Goal: Information Seeking & Learning: Stay updated

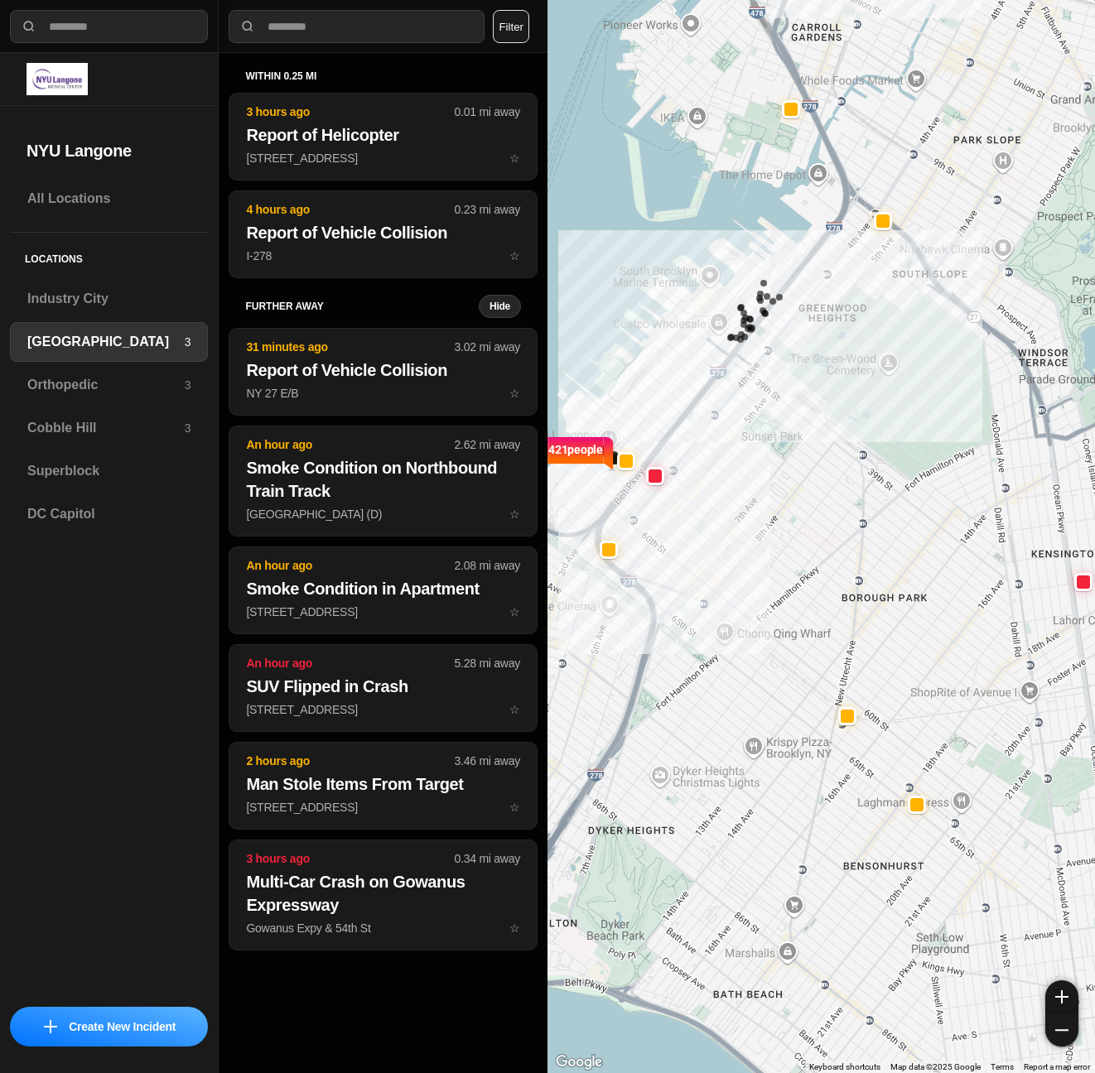
select select "*"
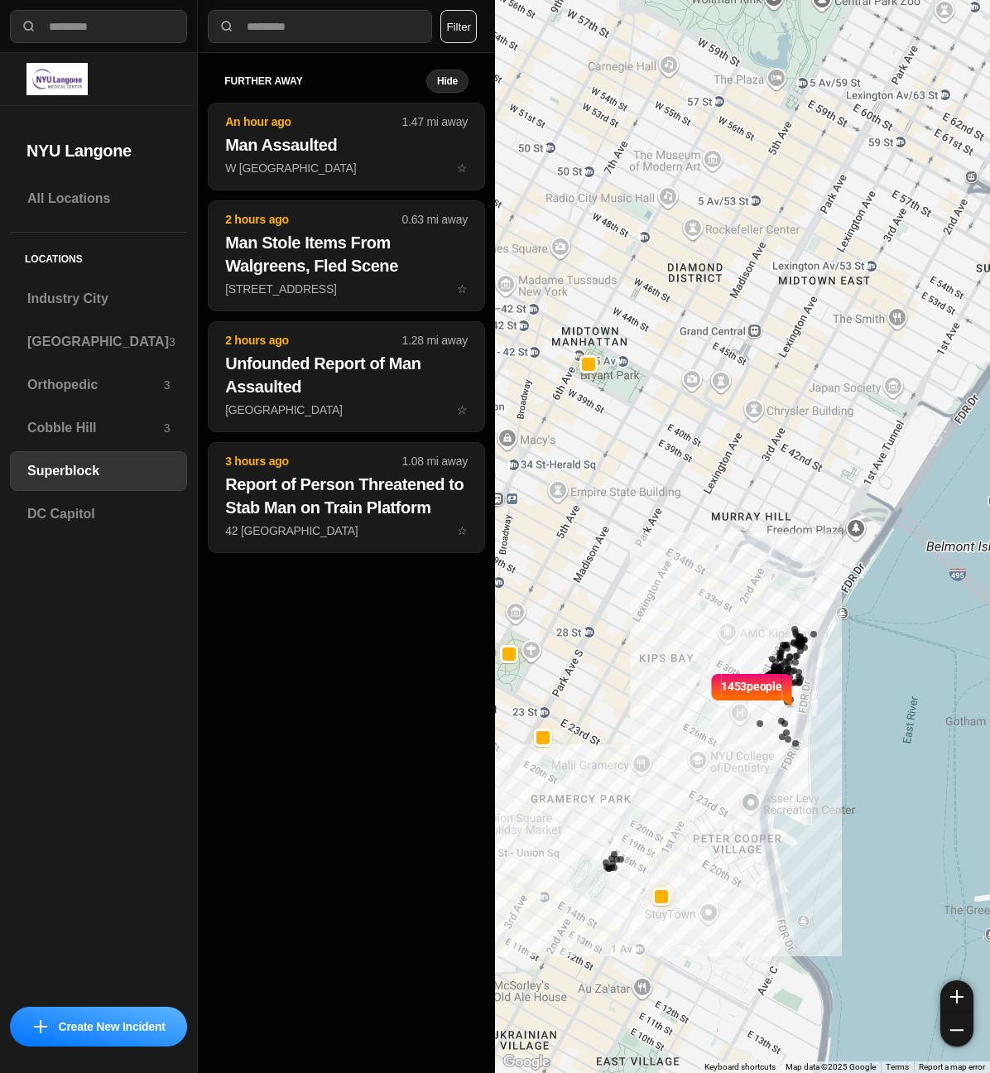
select select "*"
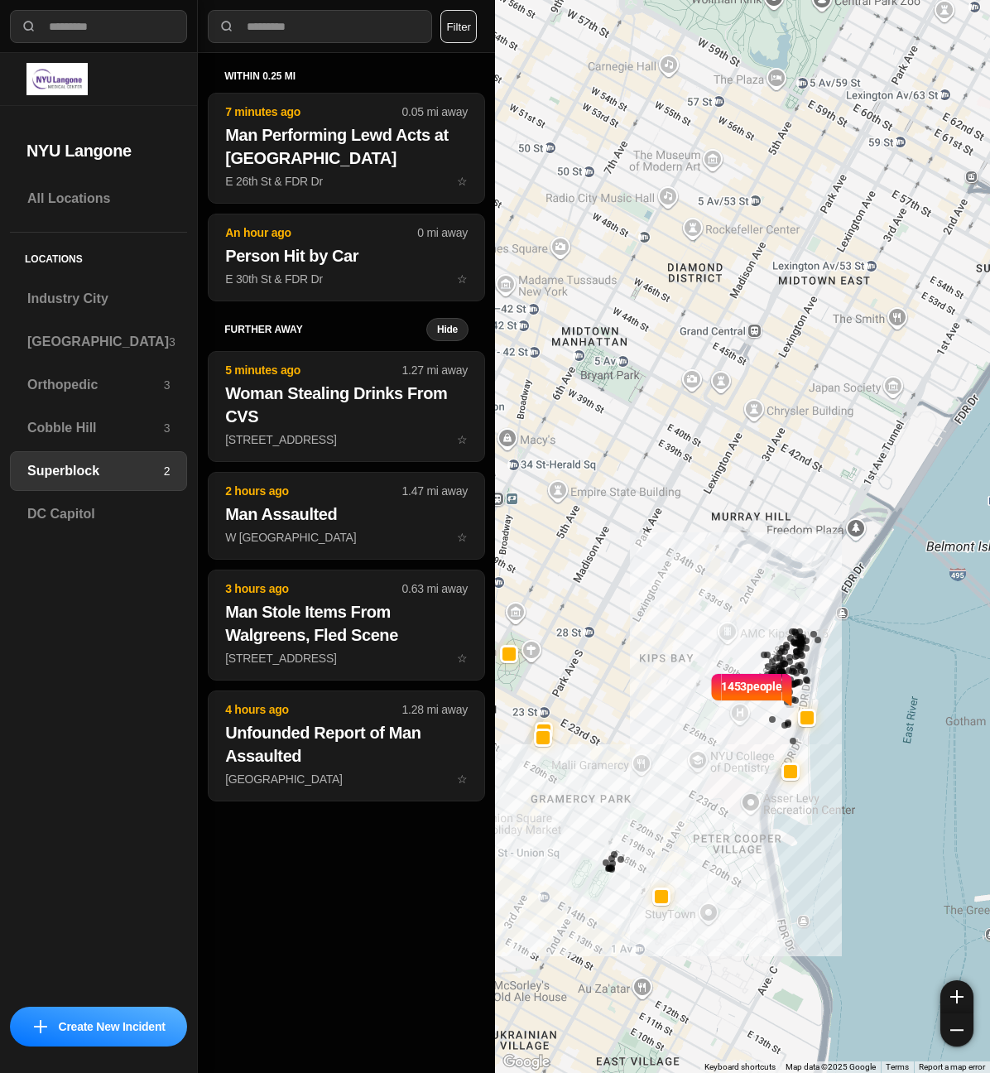
select select "*"
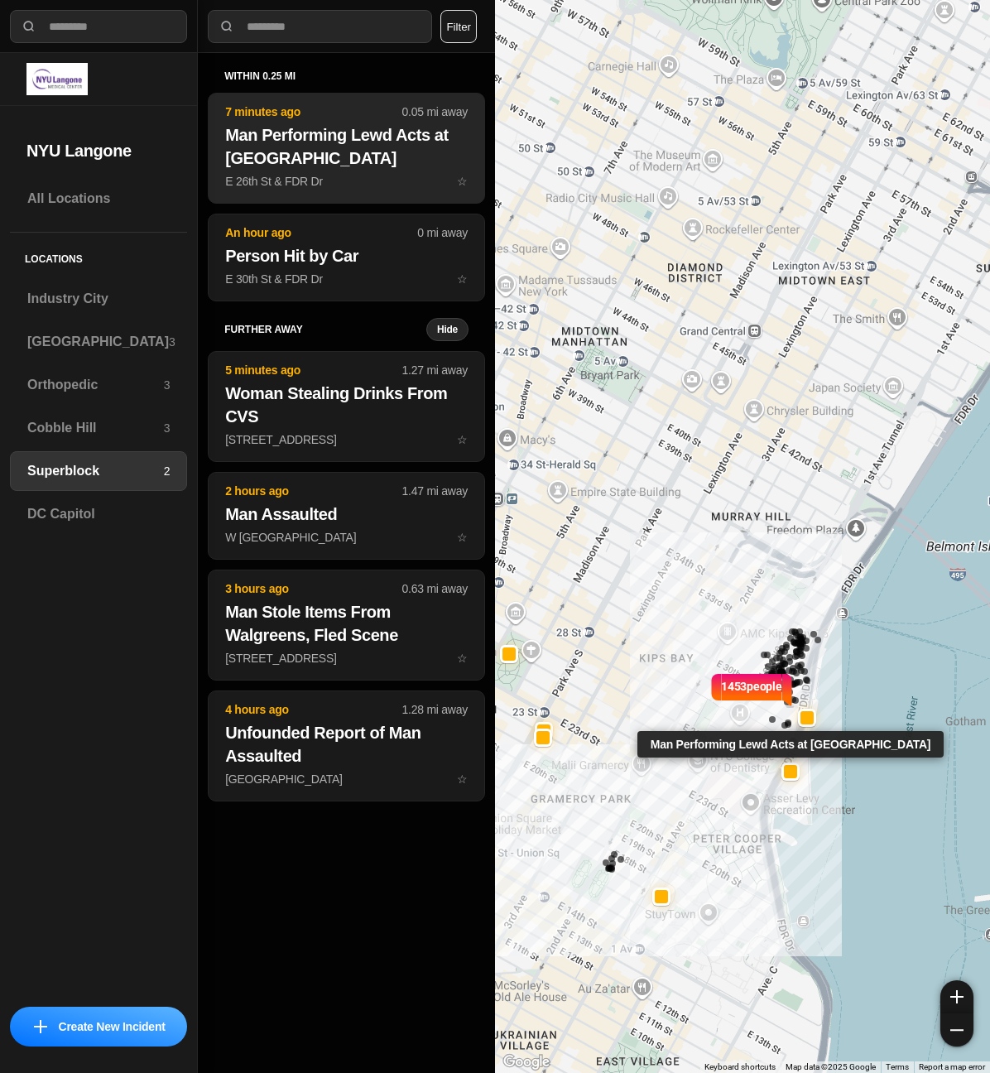
click at [357, 164] on h2 "Man Performing Lewd Acts at Bellevue Hospital Park" at bounding box center [346, 146] width 243 height 46
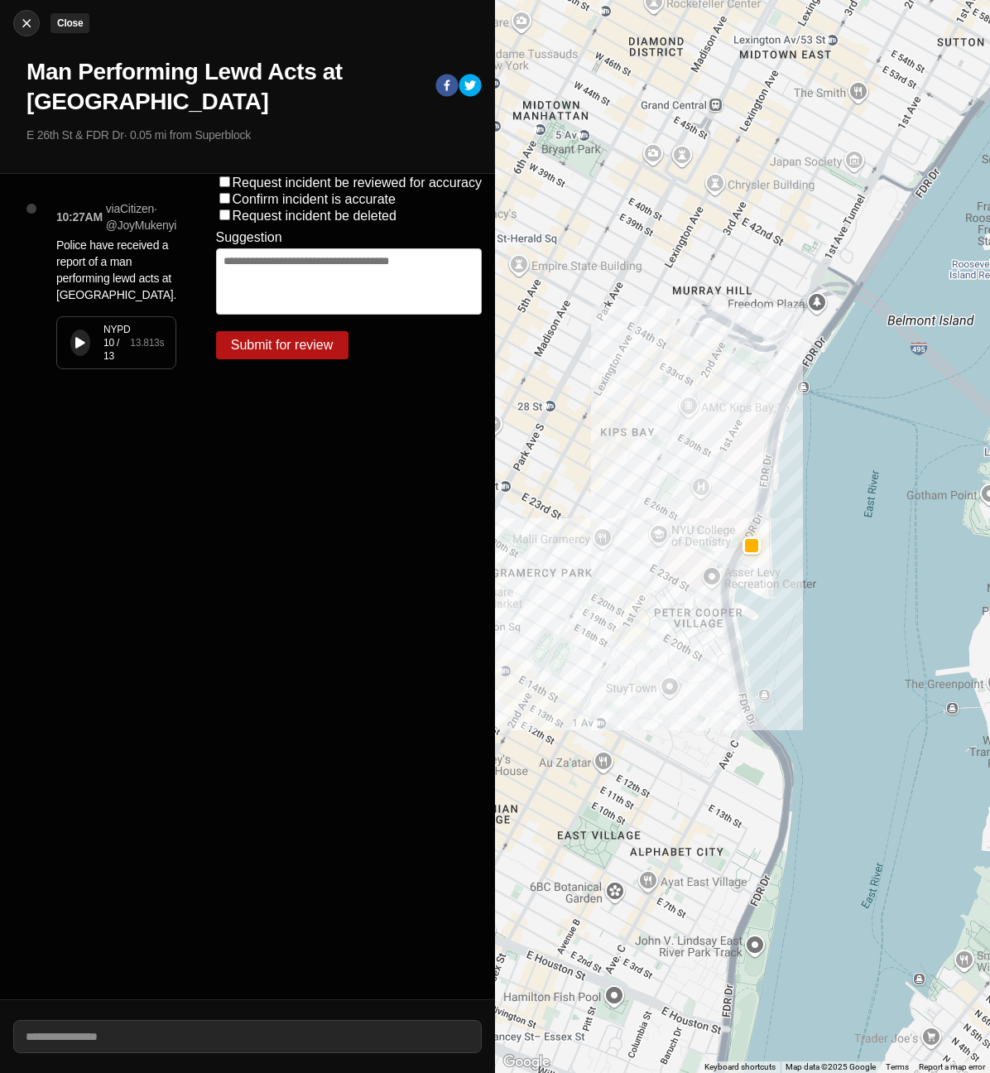
click at [29, 21] on img at bounding box center [26, 23] width 17 height 17
select select "*"
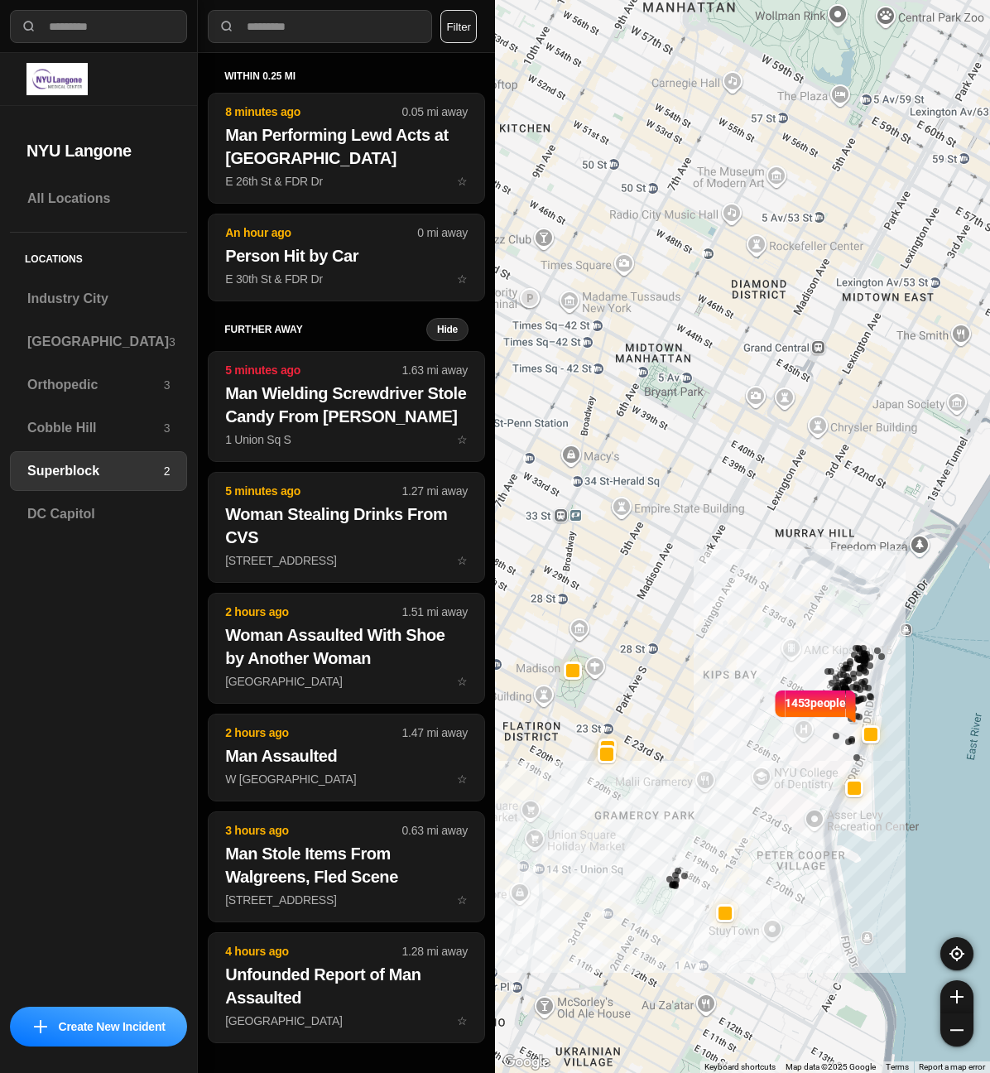
drag, startPoint x: 572, startPoint y: 523, endPoint x: 636, endPoint y: 540, distance: 65.9
click at [636, 540] on div "1453 people" at bounding box center [742, 536] width 495 height 1073
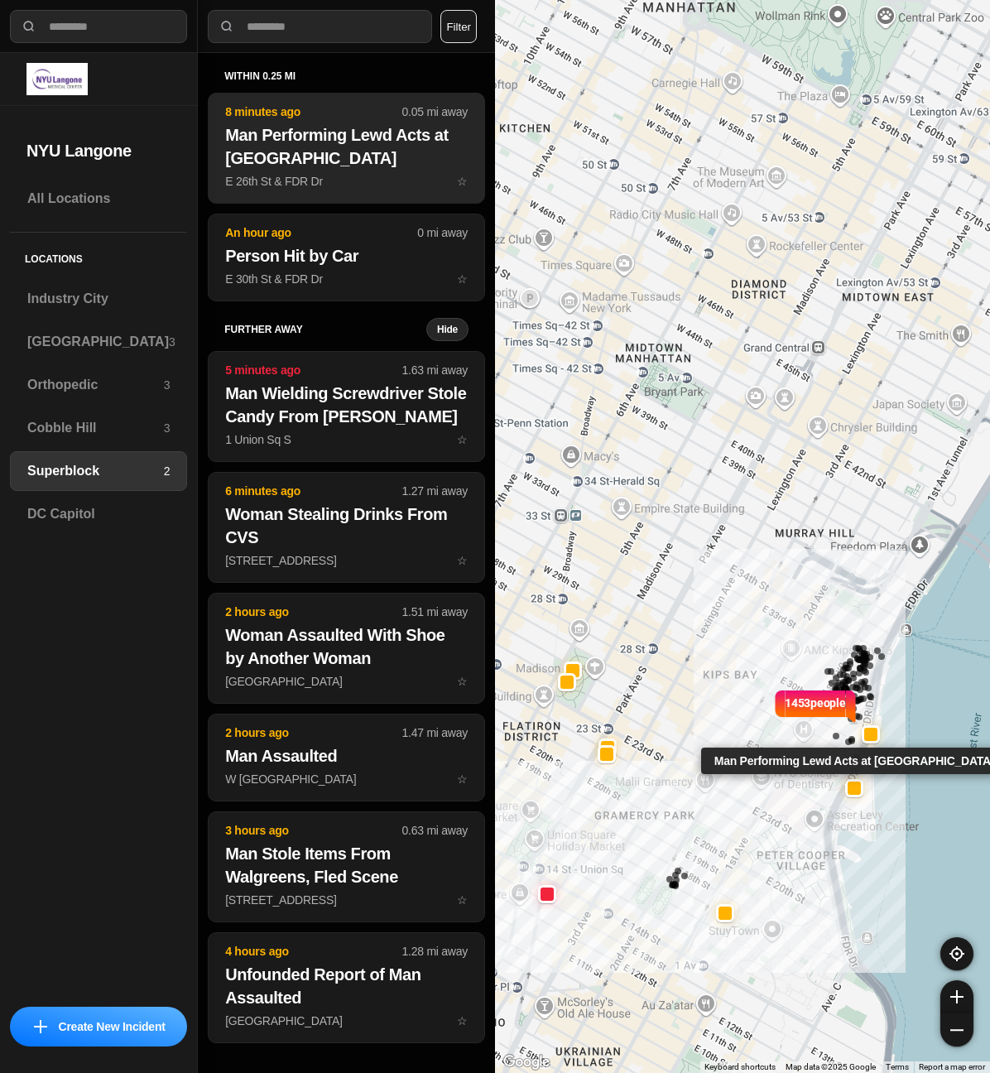
click at [347, 173] on p "E 26th St & FDR Dr ☆" at bounding box center [346, 181] width 243 height 17
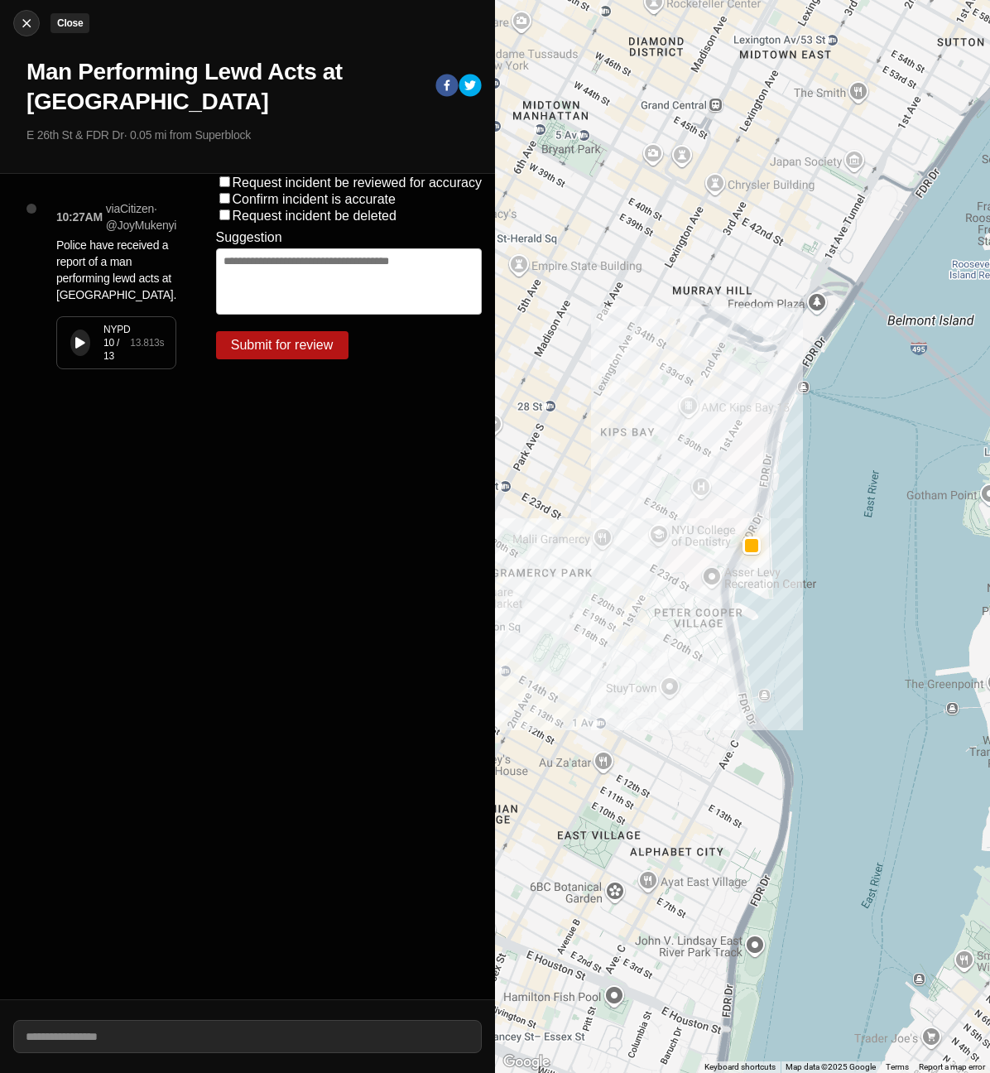
click at [26, 22] on img at bounding box center [26, 23] width 17 height 17
select select "*"
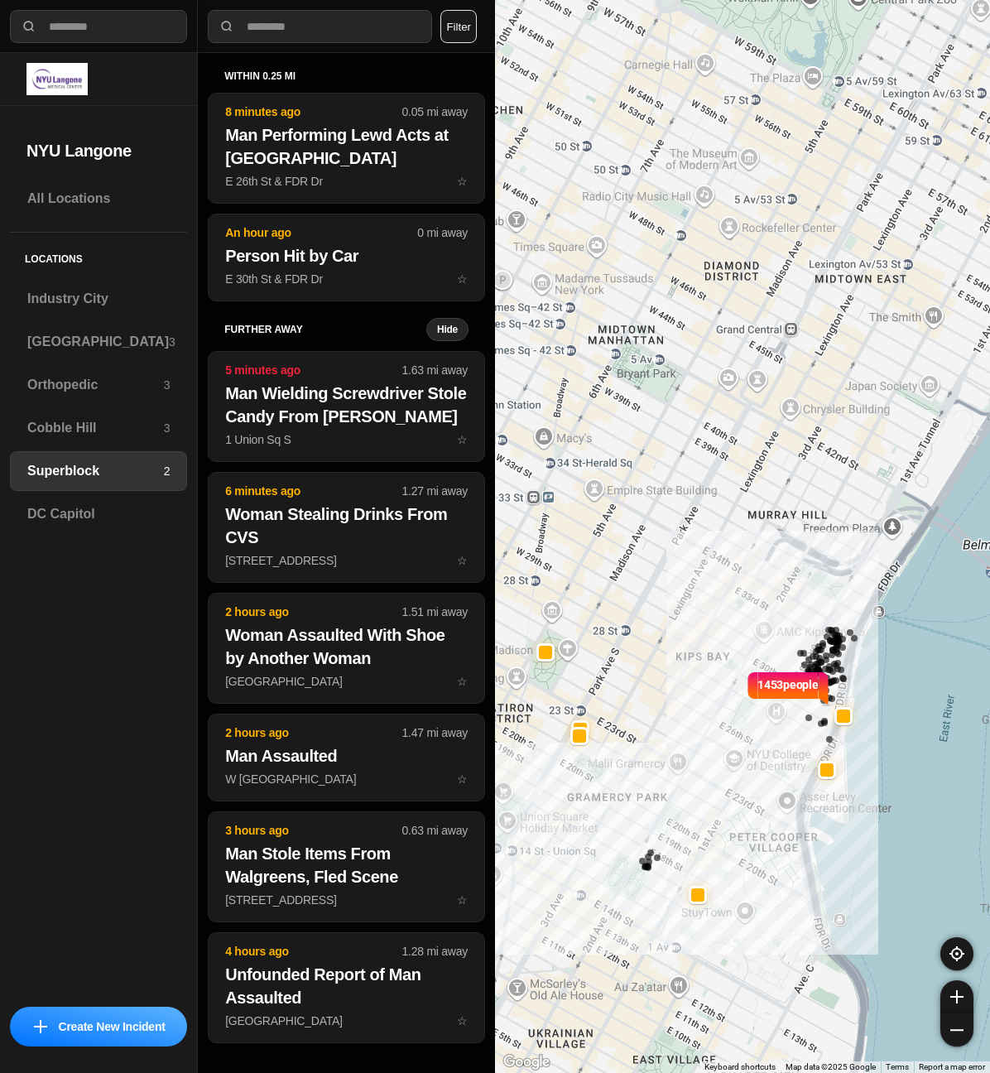
drag, startPoint x: 801, startPoint y: 444, endPoint x: 833, endPoint y: 444, distance: 31.5
click at [833, 444] on div "1453 people" at bounding box center [742, 536] width 495 height 1073
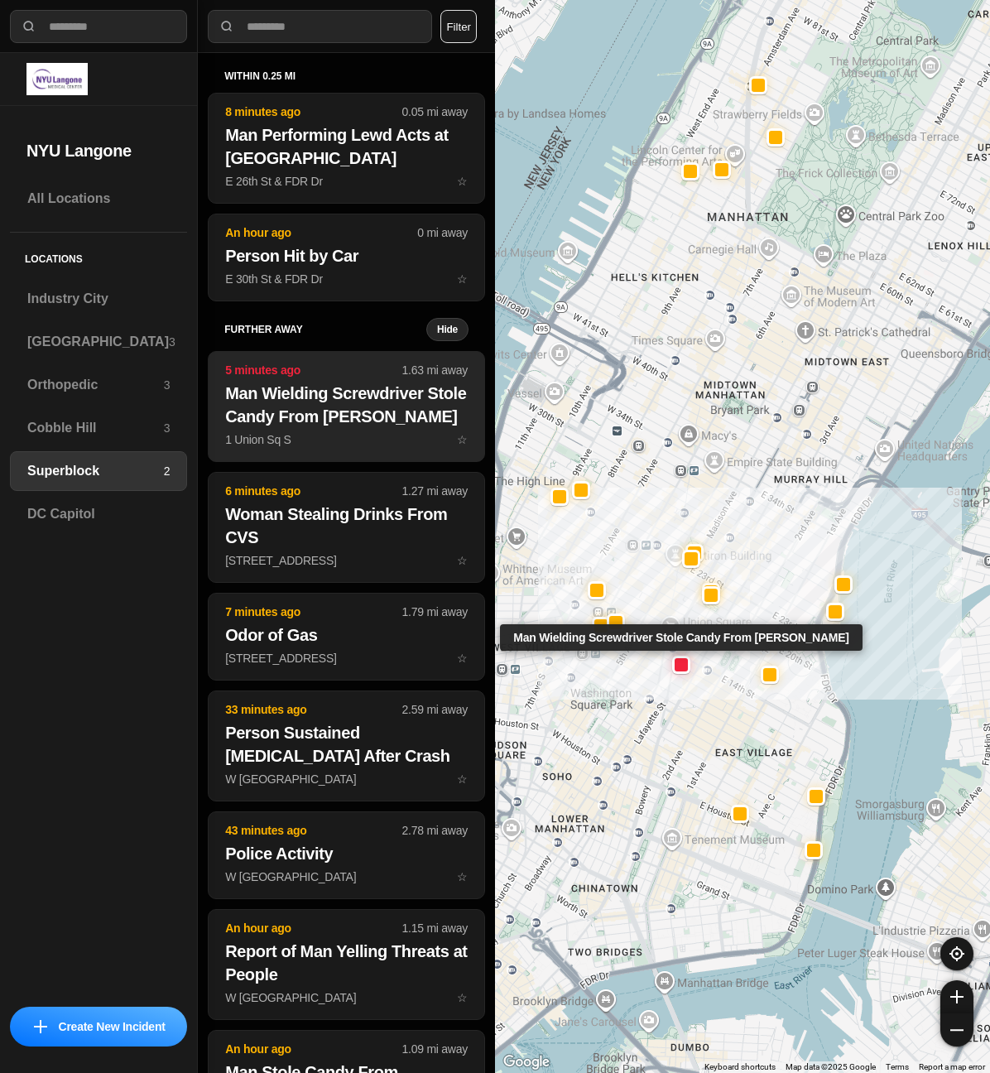
click at [283, 404] on h2 "Man Wielding Screwdriver Stole Candy From [PERSON_NAME]" at bounding box center [346, 405] width 243 height 46
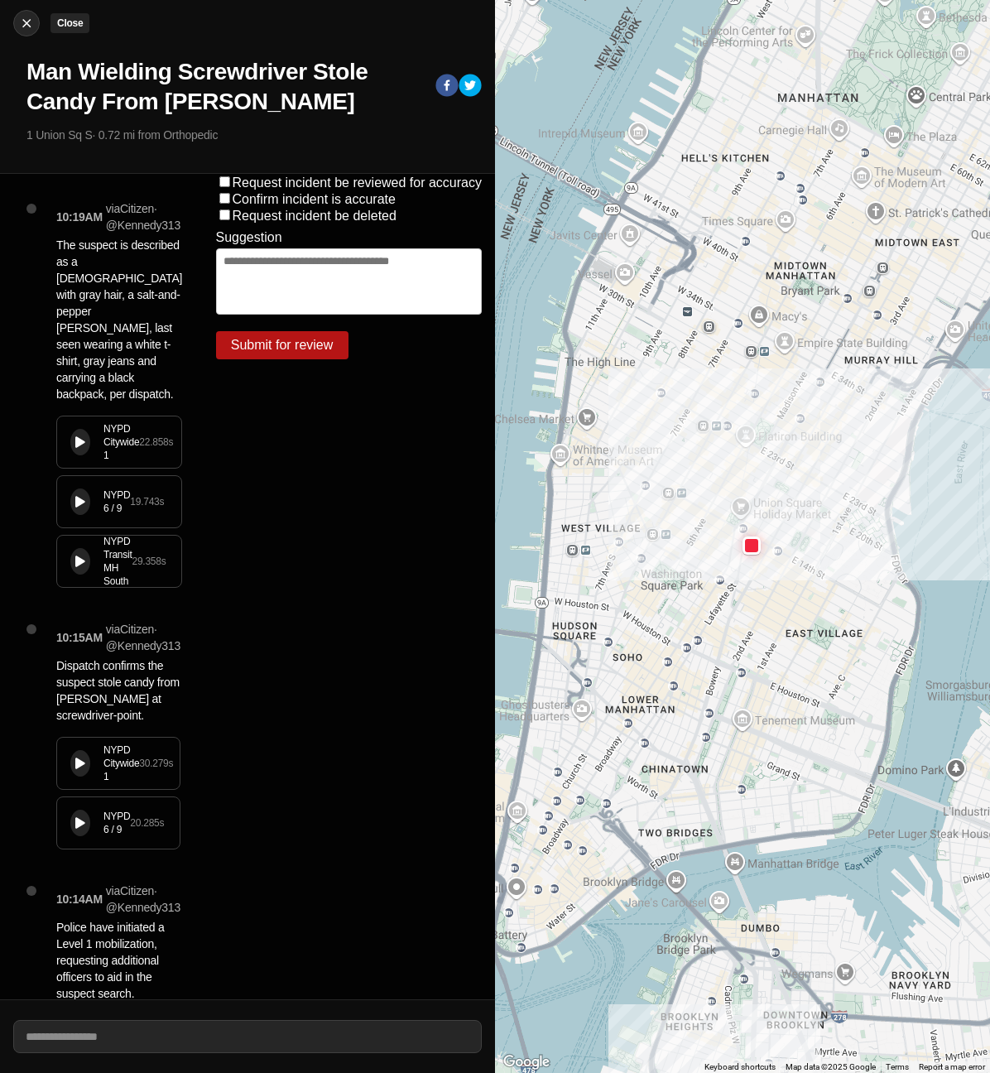
click at [26, 34] on button "Close" at bounding box center [26, 23] width 26 height 26
select select "*"
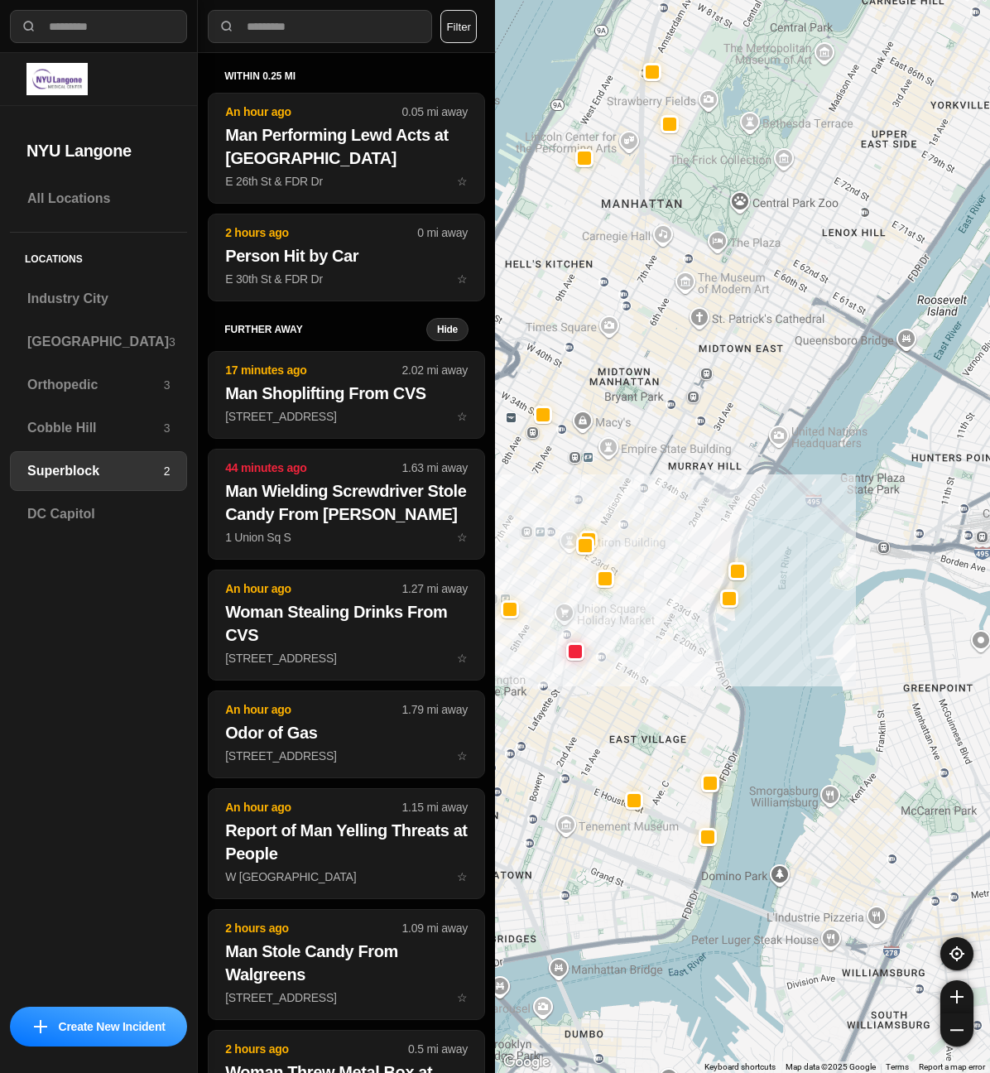
select select "*"
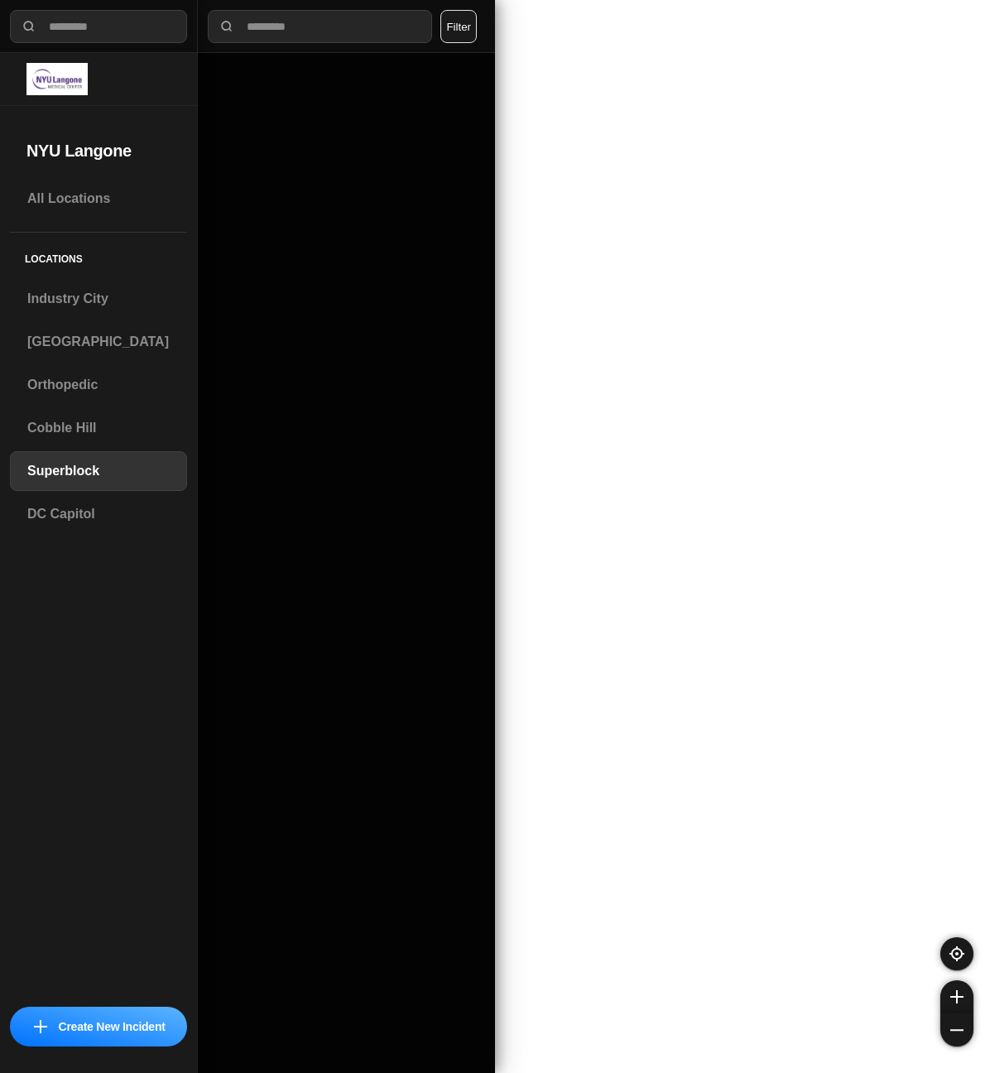
select select "*"
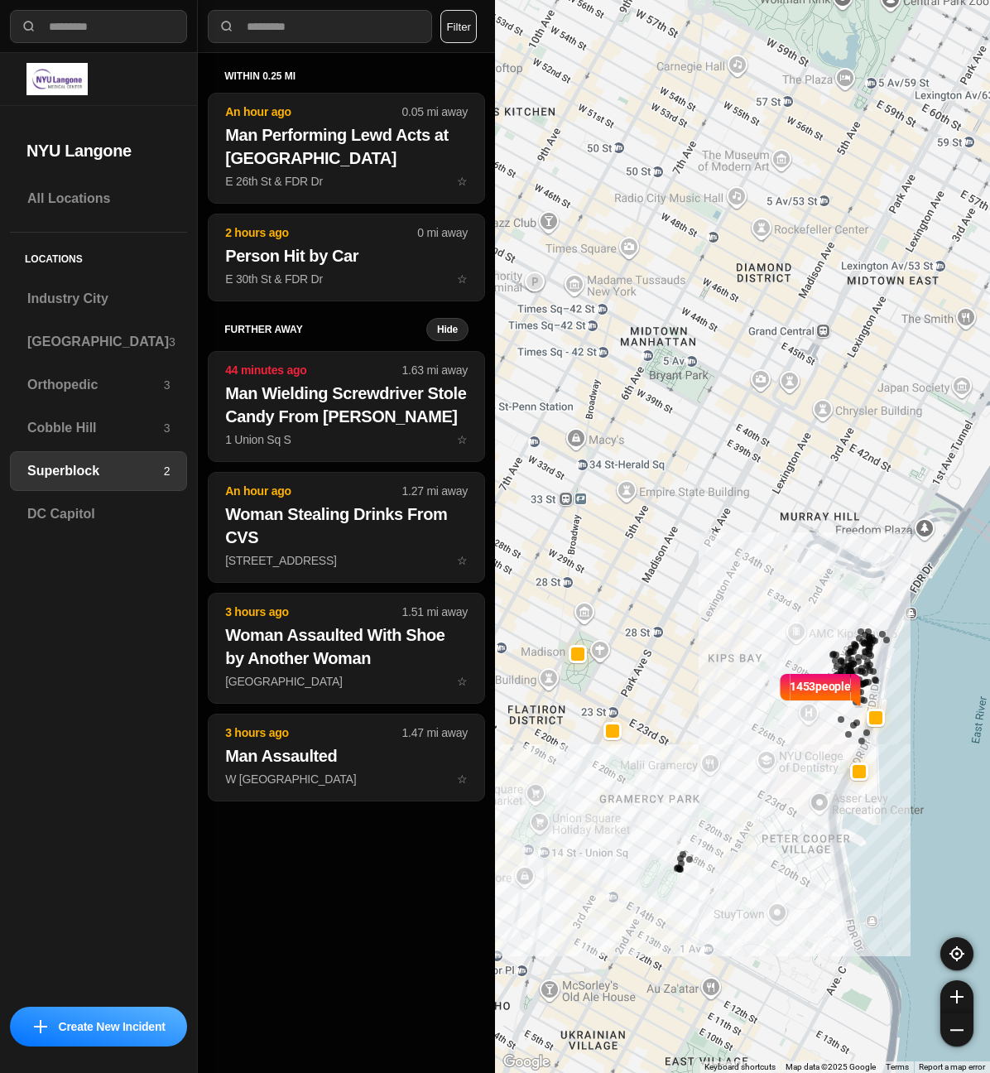
drag, startPoint x: 715, startPoint y: 607, endPoint x: 798, endPoint y: 605, distance: 82.8
click at [798, 605] on div "1453 people" at bounding box center [742, 536] width 495 height 1073
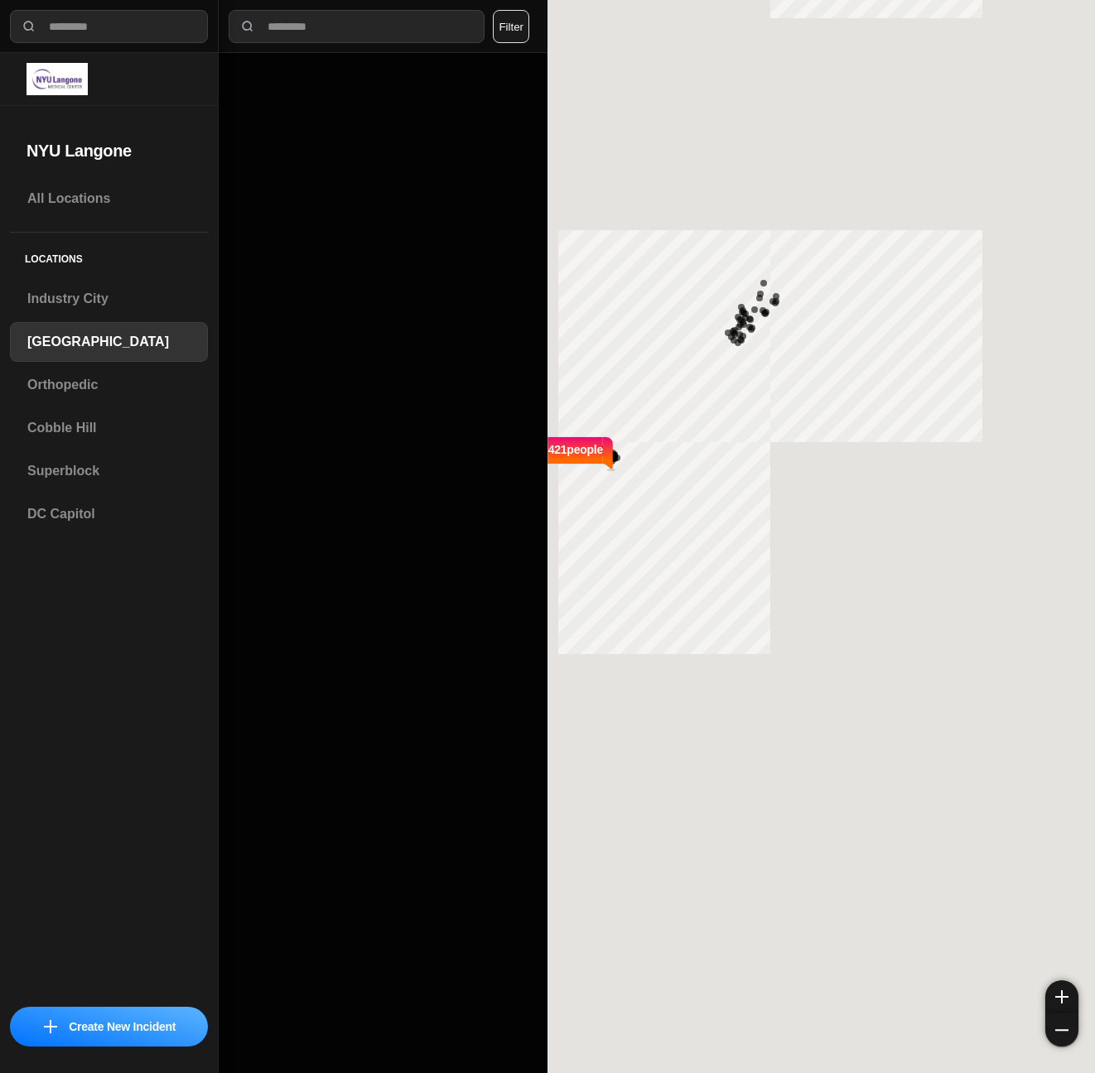
select select "*"
